Goal: Find contact information: Find contact information

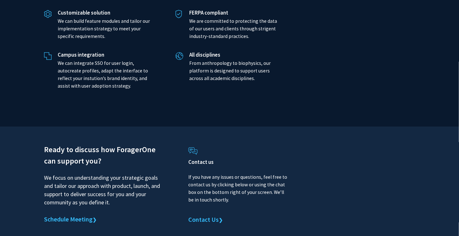
scroll to position [1491, 0]
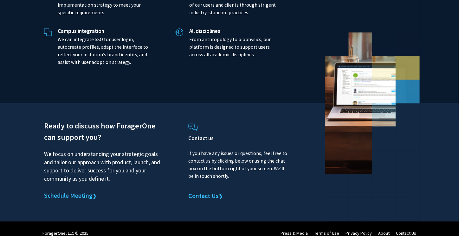
click at [405, 231] on link "Contact Us" at bounding box center [406, 234] width 21 height 6
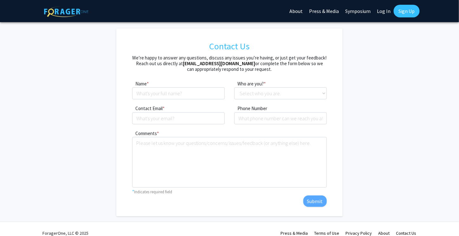
click at [267, 59] on h5 "We’re happy to answer any questions, discuss any issues you’re having, or just …" at bounding box center [229, 63] width 194 height 17
click at [356, 9] on link "Symposium" at bounding box center [358, 11] width 32 height 22
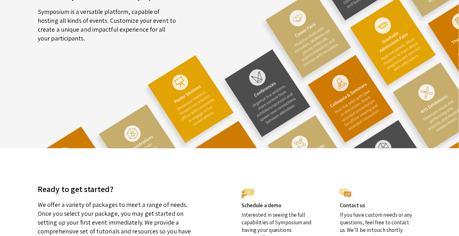
scroll to position [1766, 0]
